Goal: Transaction & Acquisition: Purchase product/service

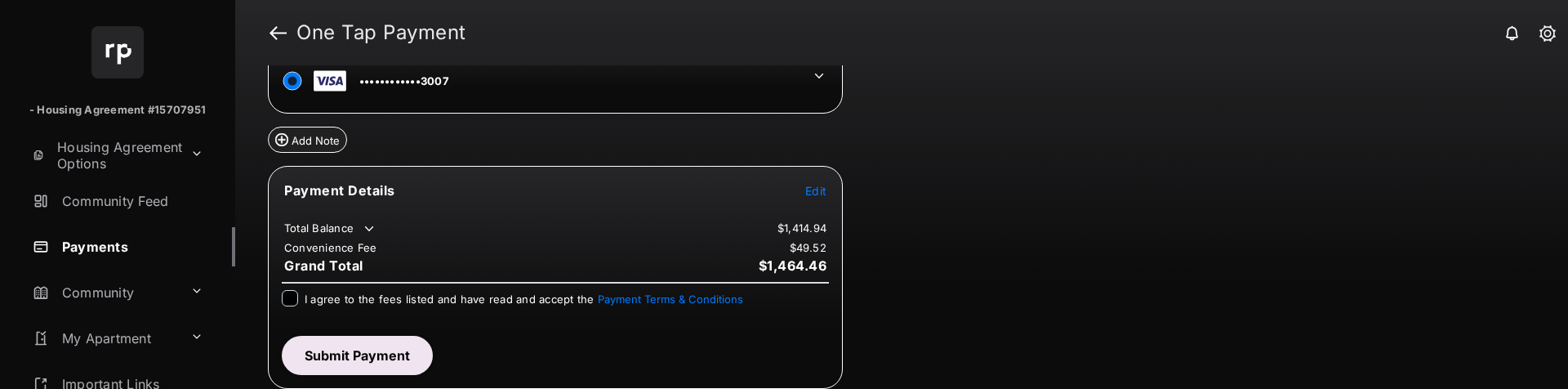
scroll to position [103, 0]
click at [814, 187] on span "Edit" at bounding box center [816, 188] width 21 height 14
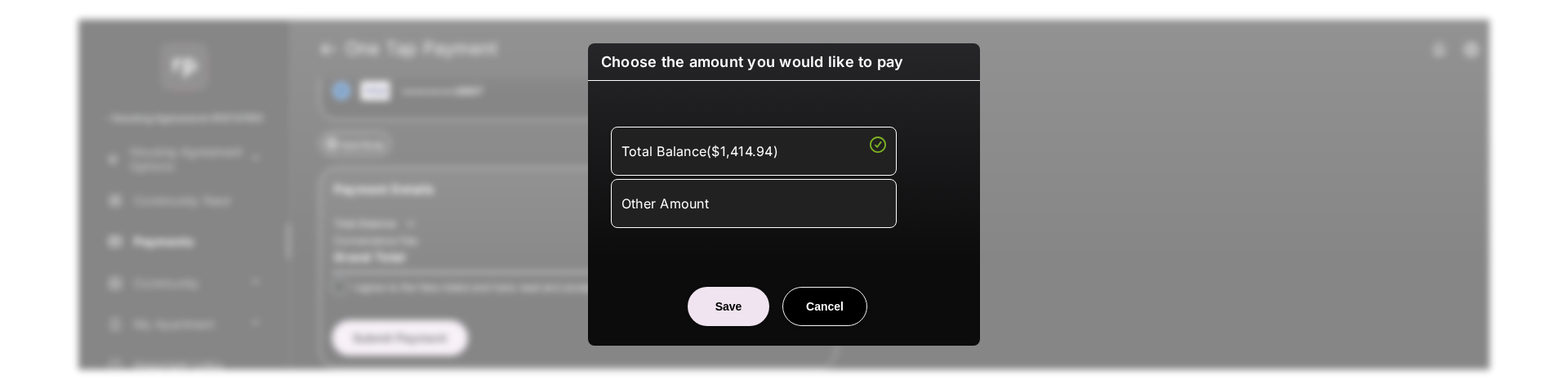
click at [779, 227] on li "Other Amount" at bounding box center [754, 203] width 286 height 49
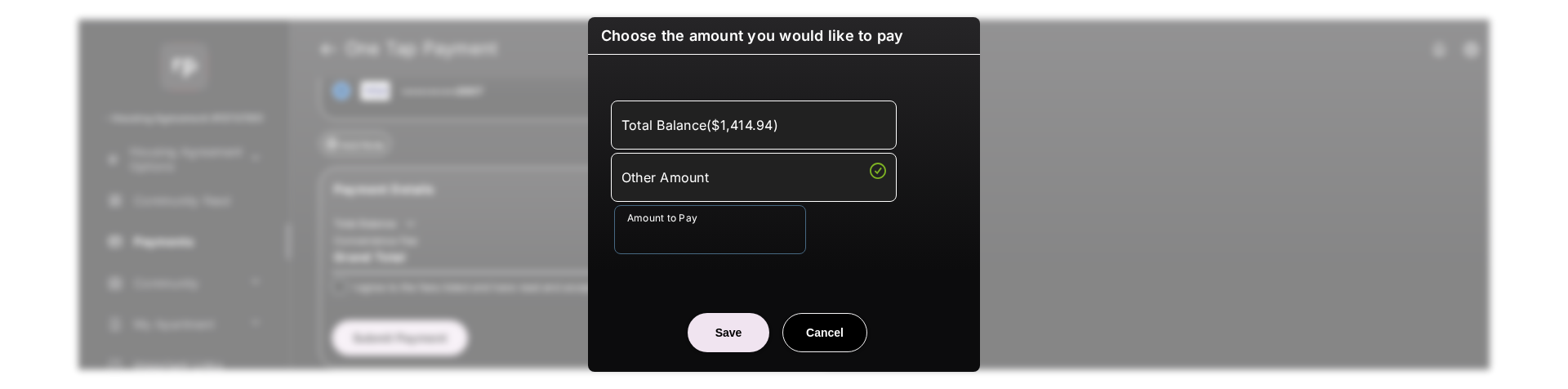
click at [745, 245] on input "Amount to Pay" at bounding box center [710, 229] width 192 height 49
click at [722, 232] on input "***" at bounding box center [710, 229] width 192 height 49
type input "***"
click at [873, 245] on div "Amount to Pay ***" at bounding box center [787, 229] width 346 height 49
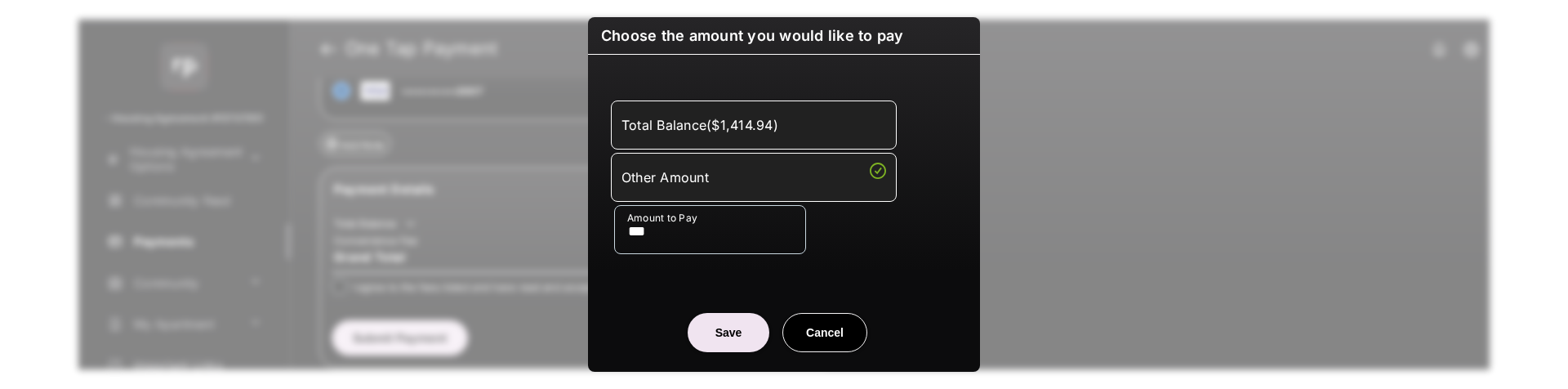
click at [728, 325] on button "Save" at bounding box center [729, 332] width 82 height 39
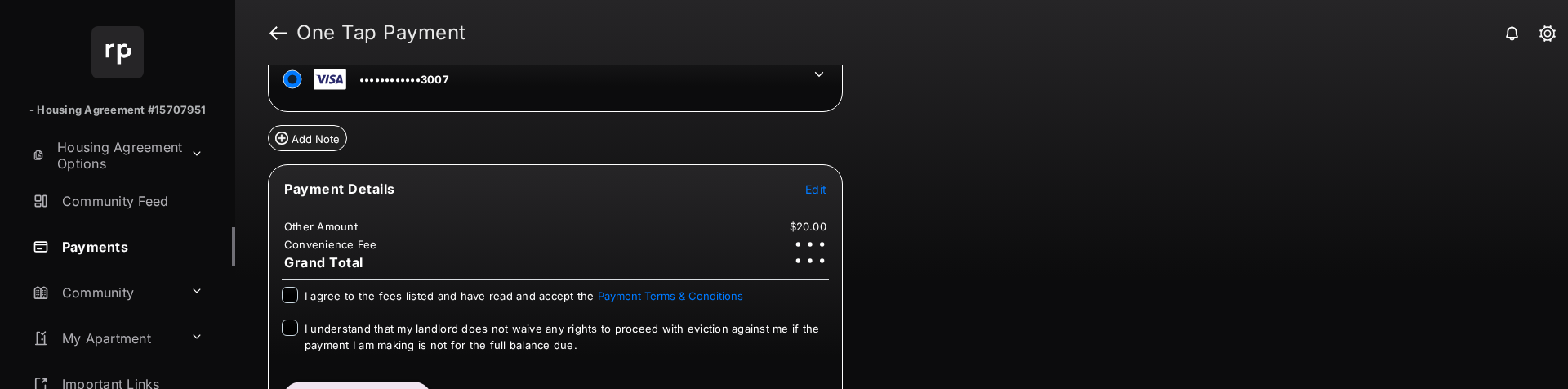
scroll to position [150, 0]
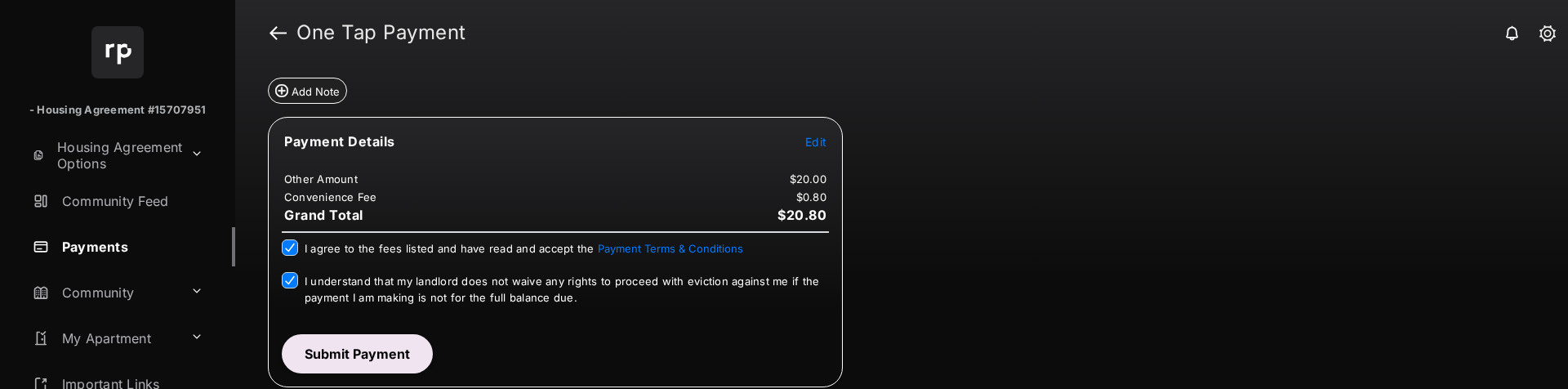
click at [330, 351] on button "Submit Payment" at bounding box center [357, 354] width 151 height 39
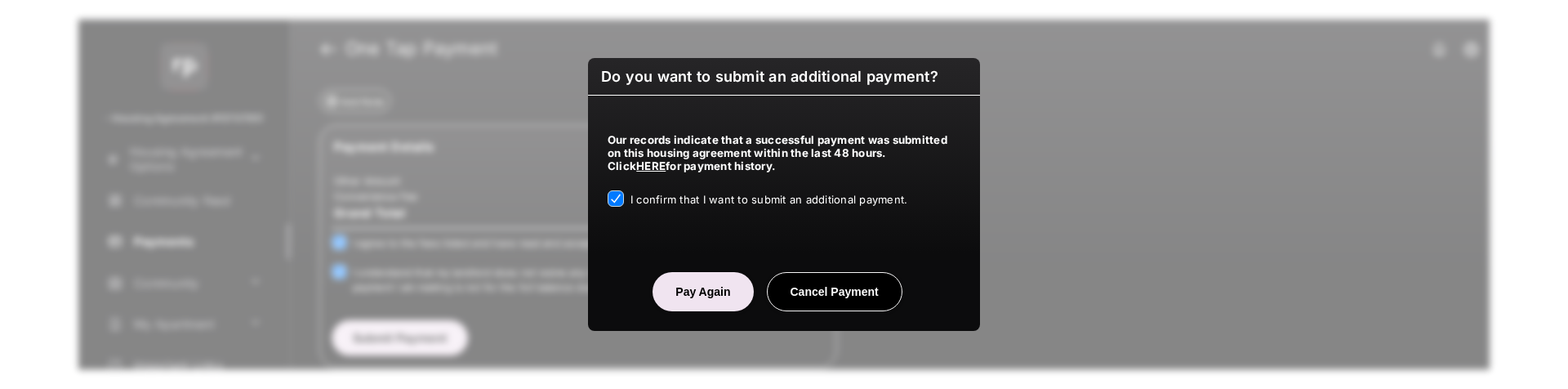
click at [686, 304] on button "Pay Again" at bounding box center [703, 291] width 101 height 39
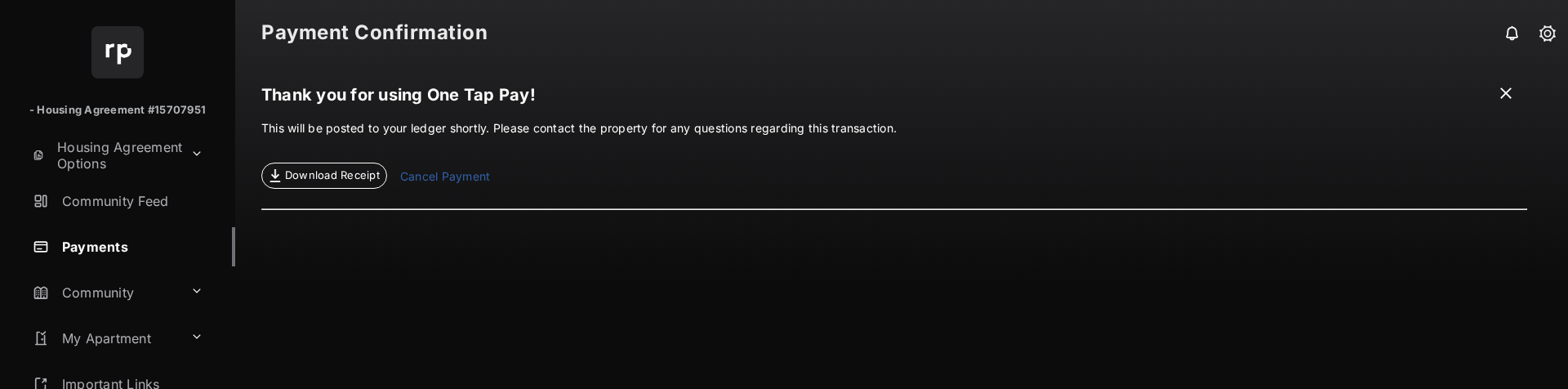
click at [332, 174] on span "Download Receipt" at bounding box center [332, 175] width 95 height 17
click at [1507, 93] on span at bounding box center [1506, 95] width 17 height 21
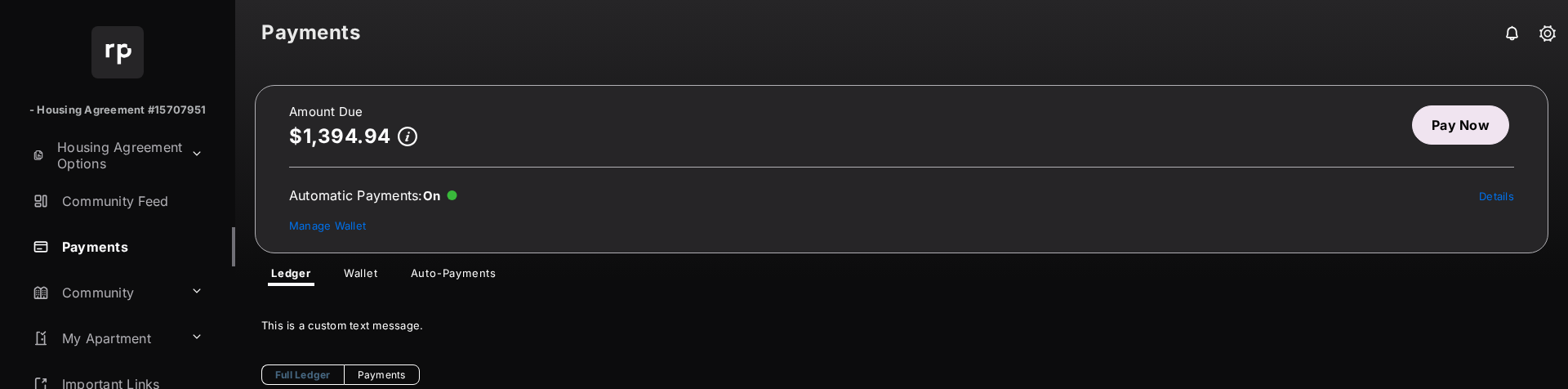
click at [1449, 118] on link "Pay Now" at bounding box center [1461, 125] width 97 height 39
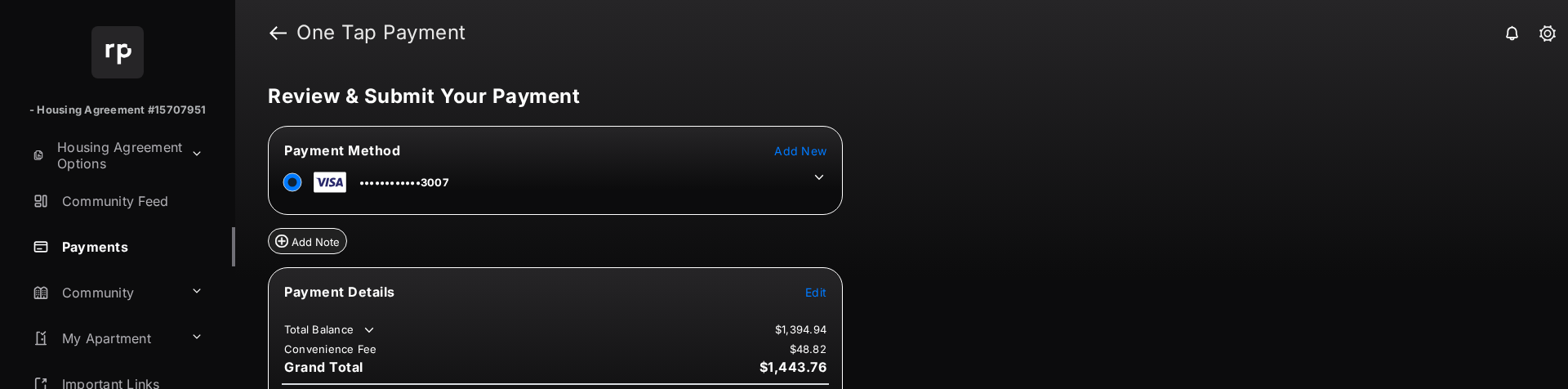
click at [821, 174] on icon at bounding box center [819, 177] width 15 height 15
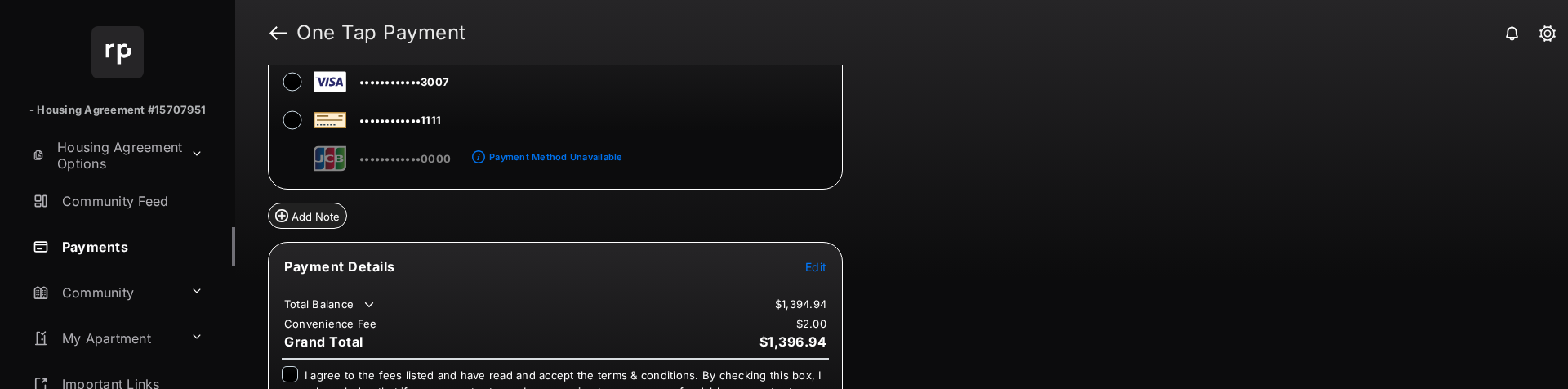
scroll to position [267, 0]
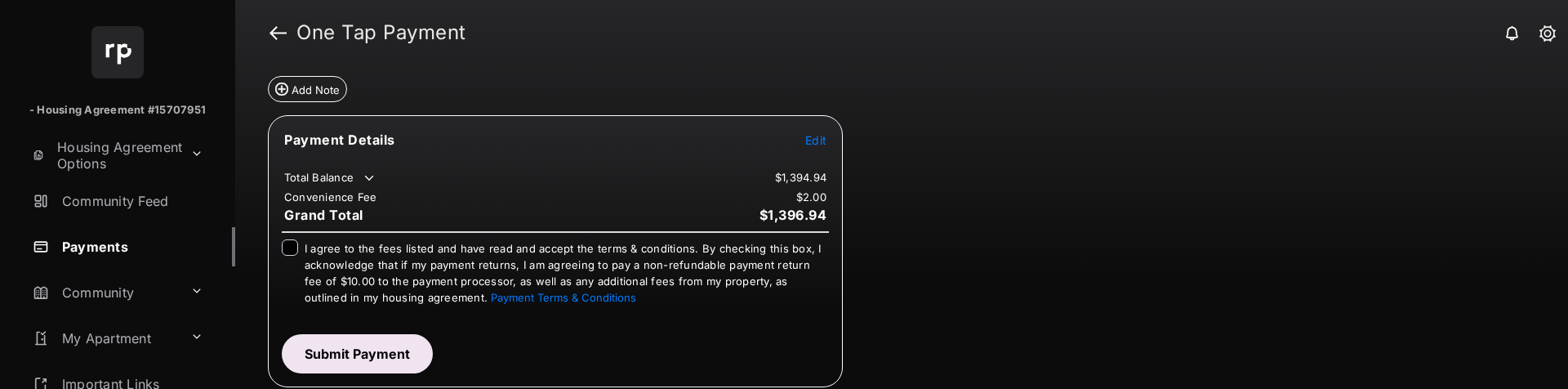
click at [820, 138] on span "Edit" at bounding box center [816, 140] width 21 height 14
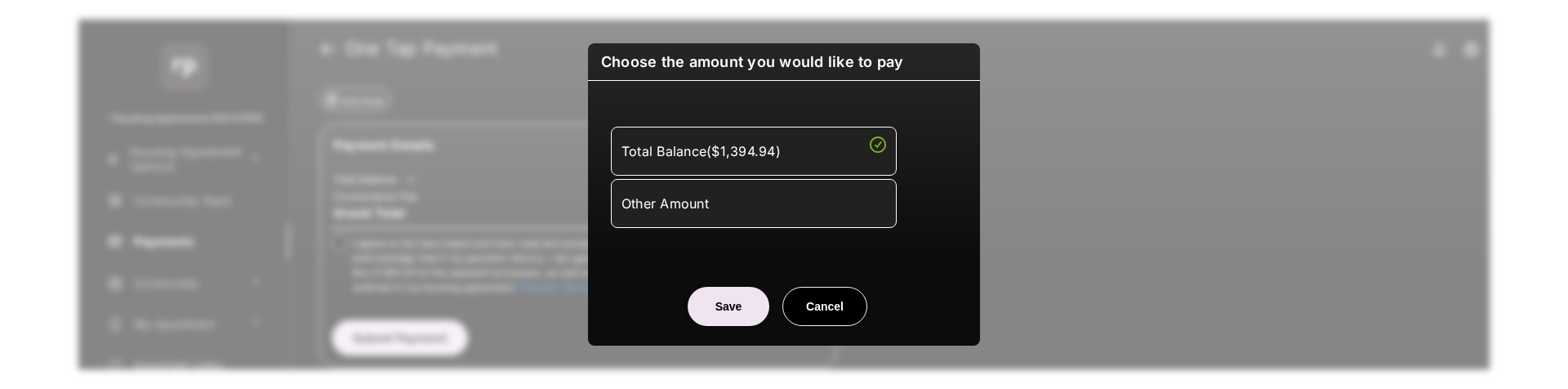
click at [778, 206] on div "Other Amount" at bounding box center [754, 203] width 265 height 28
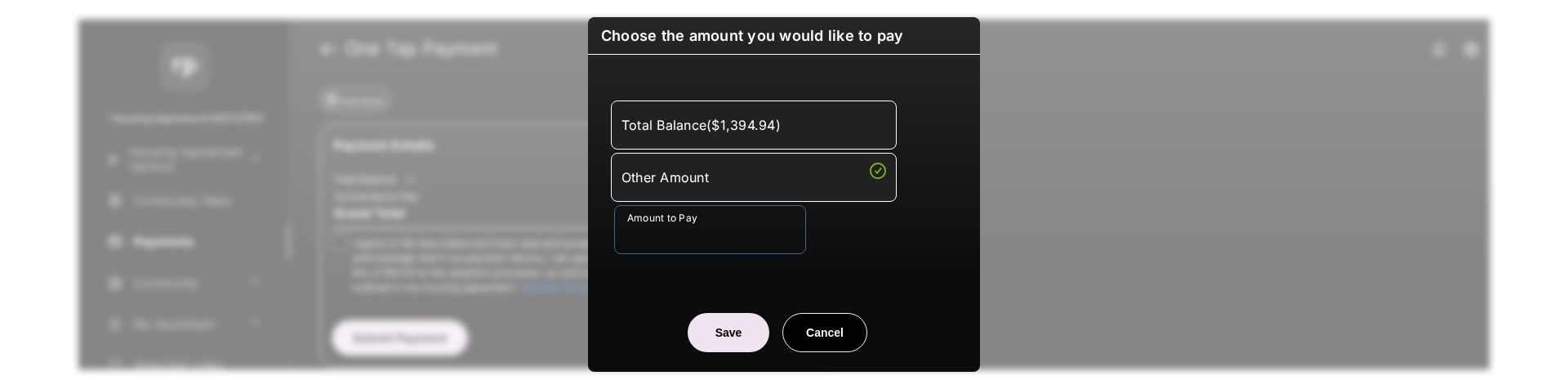
click at [707, 246] on input "Amount to Pay" at bounding box center [710, 229] width 192 height 49
type input "***"
click at [825, 275] on div "Total Balance ( $1,394.94 ) Other Amount Amount to Pay ***" at bounding box center [784, 177] width 372 height 206
click at [734, 322] on button "Save" at bounding box center [729, 332] width 82 height 39
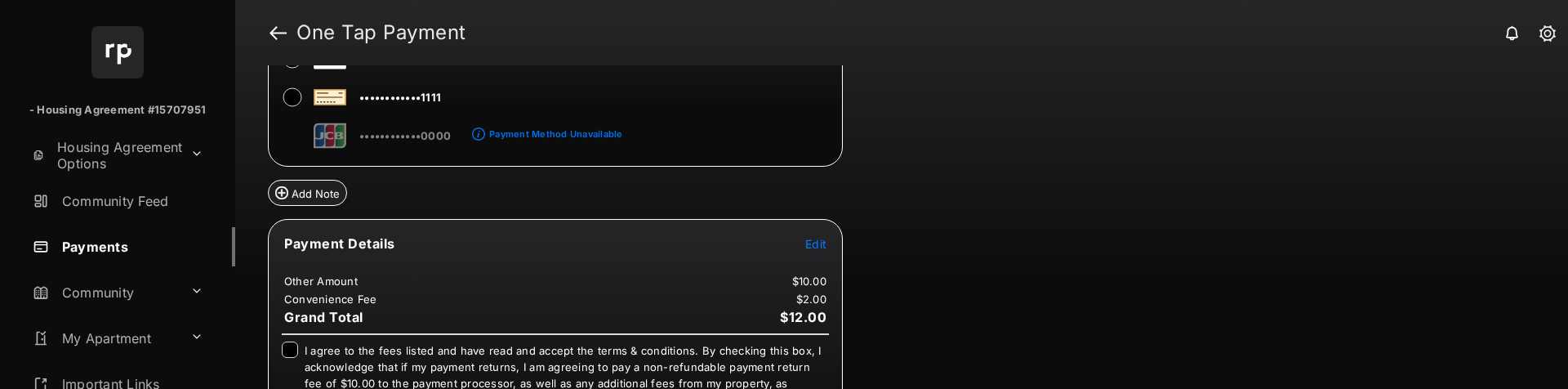
scroll to position [314, 0]
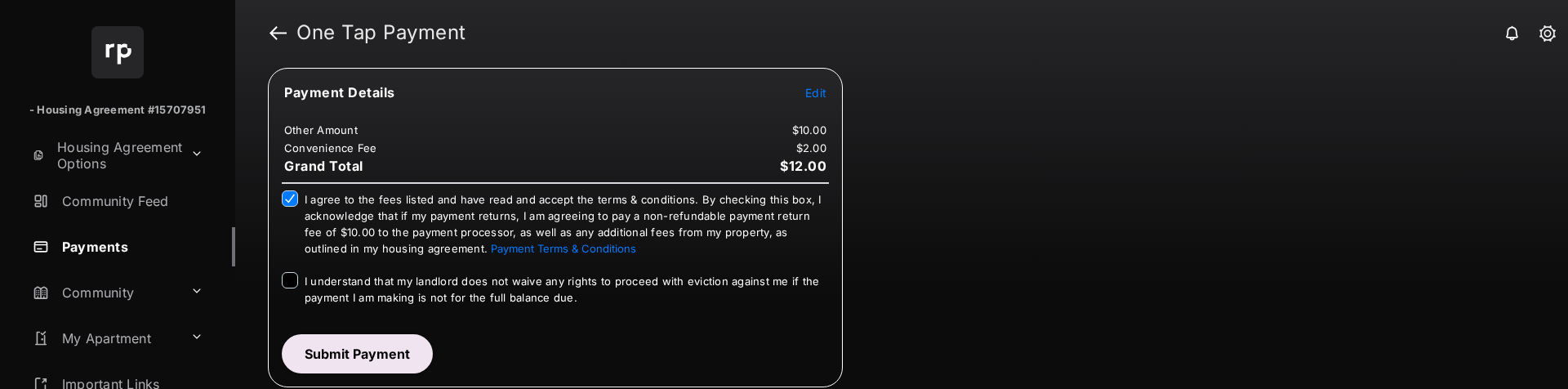
click at [290, 287] on div at bounding box center [290, 280] width 17 height 17
click at [326, 345] on button "Submit Payment" at bounding box center [357, 354] width 151 height 39
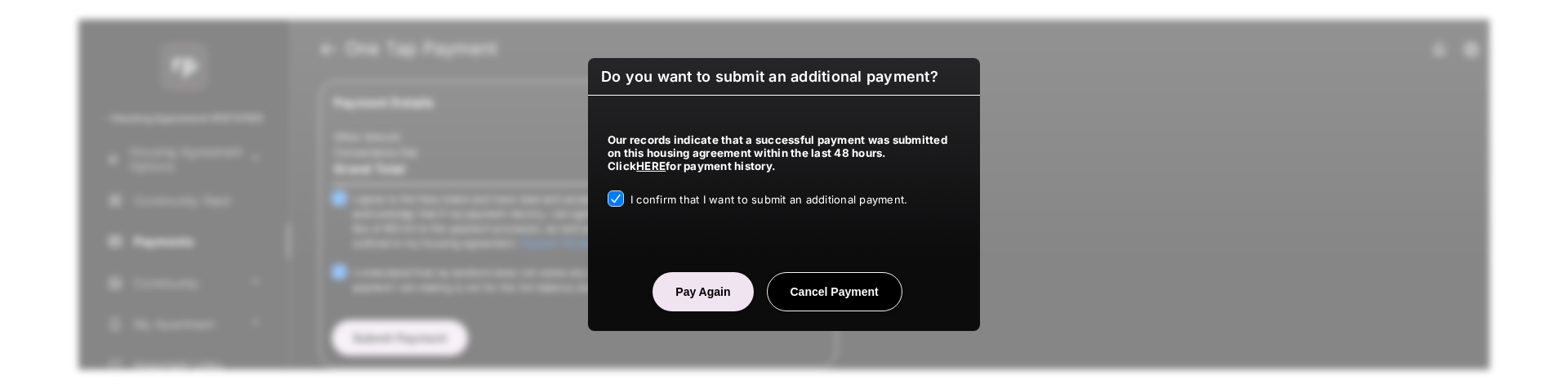
click at [690, 291] on button "Pay Again" at bounding box center [703, 291] width 101 height 39
